Goal: Task Accomplishment & Management: Use online tool/utility

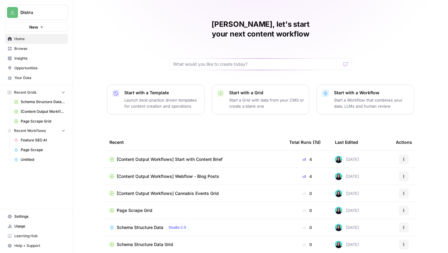
scroll to position [7, 0]
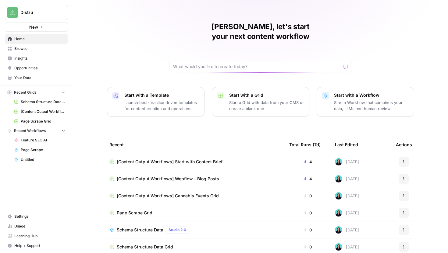
click at [197, 176] on span "[Content Output Workflows] Webflow - Blog Posts" at bounding box center [168, 179] width 102 height 6
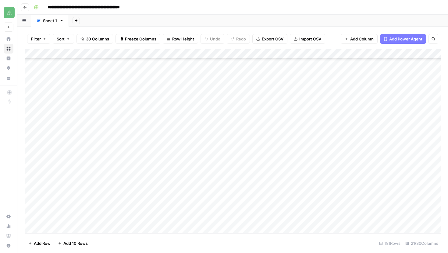
scroll to position [1710, 1]
click at [366, 175] on div "Add Column" at bounding box center [233, 141] width 416 height 185
type textarea "*"
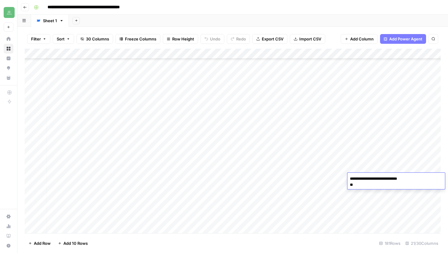
type textarea "**********"
click at [371, 189] on div "Add Column" at bounding box center [233, 141] width 416 height 185
click at [340, 181] on div "Add Column" at bounding box center [233, 141] width 416 height 185
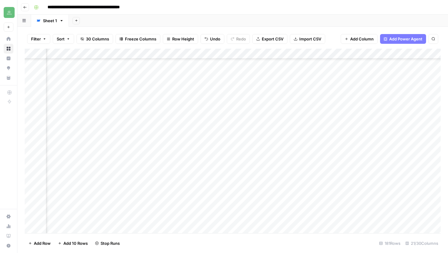
click at [360, 181] on div "Add Column" at bounding box center [233, 141] width 416 height 185
click at [359, 173] on div "Add Column" at bounding box center [233, 141] width 416 height 185
click at [389, 202] on div "Add Column" at bounding box center [233, 141] width 416 height 185
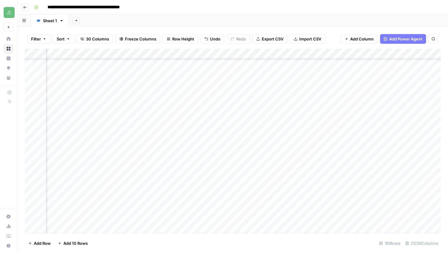
click at [363, 183] on div "Add Column" at bounding box center [233, 141] width 416 height 185
click at [256, 181] on div "Add Column" at bounding box center [233, 141] width 416 height 185
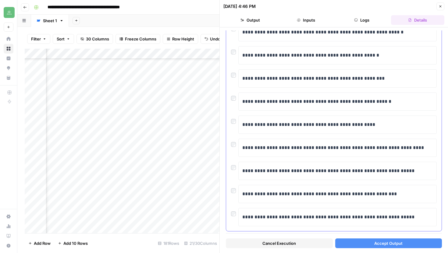
scroll to position [81, 0]
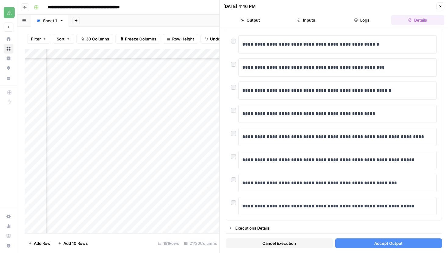
click at [431, 245] on button "Accept Output" at bounding box center [388, 244] width 107 height 10
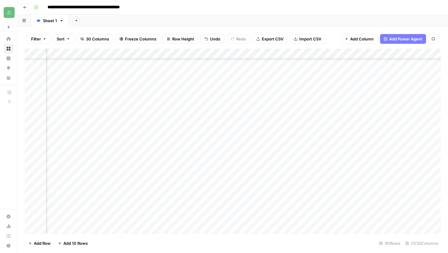
scroll to position [1705, 750]
click at [255, 181] on div "Add Column" at bounding box center [233, 141] width 416 height 185
click at [258, 210] on div "Add Column" at bounding box center [233, 141] width 416 height 185
type textarea "**********"
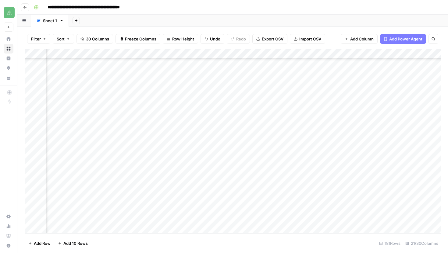
click at [353, 206] on div "Add Column" at bounding box center [233, 141] width 416 height 185
click at [381, 209] on div "Add Column" at bounding box center [233, 141] width 416 height 185
click at [248, 209] on div "Add Column" at bounding box center [233, 141] width 416 height 185
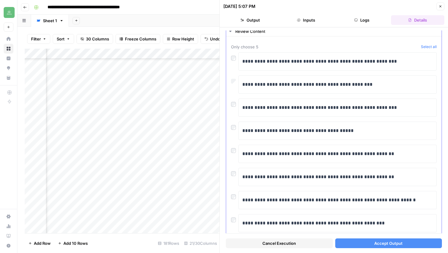
scroll to position [25, 0]
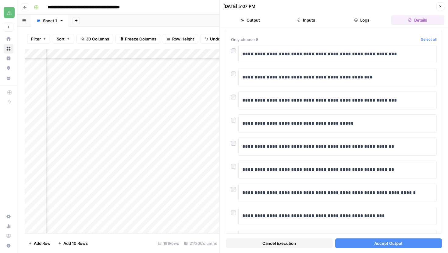
click at [392, 243] on span "Accept Output" at bounding box center [388, 244] width 28 height 6
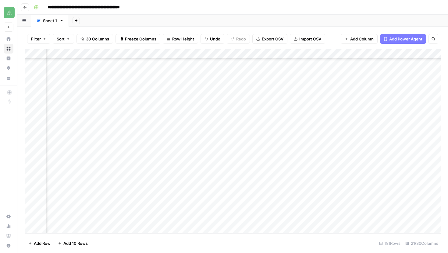
scroll to position [1708, 565]
click at [421, 210] on div "Add Column" at bounding box center [233, 141] width 416 height 185
click at [388, 210] on div "Add Column" at bounding box center [233, 141] width 416 height 185
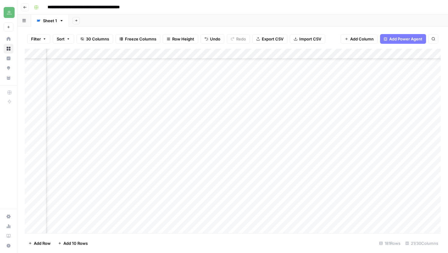
click at [229, 210] on div "Add Column" at bounding box center [233, 141] width 416 height 185
drag, startPoint x: 285, startPoint y: 212, endPoint x: 208, endPoint y: 213, distance: 77.4
click at [208, 213] on textarea "**********" at bounding box center [250, 211] width 97 height 9
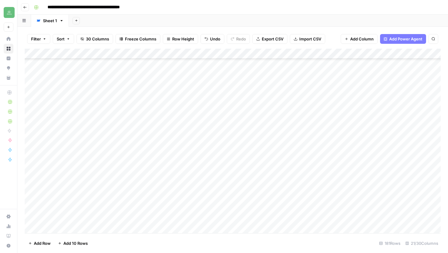
click at [374, 131] on div "Add Column" at bounding box center [233, 141] width 416 height 185
click at [182, 116] on div "Add Column" at bounding box center [233, 141] width 416 height 185
click at [90, 119] on div "Add Column" at bounding box center [233, 141] width 416 height 185
click at [74, 119] on div "Add Column" at bounding box center [233, 141] width 416 height 185
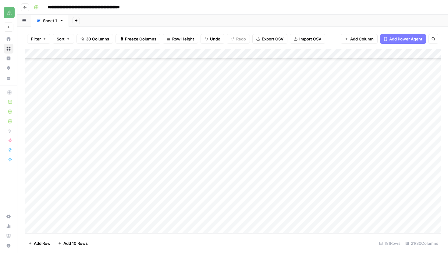
click at [74, 119] on div "Add Column" at bounding box center [233, 141] width 416 height 185
click at [95, 54] on div "Add Column" at bounding box center [233, 141] width 416 height 185
click at [105, 83] on span "All Rows" at bounding box center [112, 84] width 16 height 6
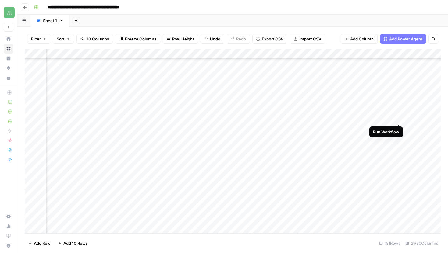
click at [398, 119] on div "Add Column" at bounding box center [233, 141] width 416 height 185
